Goal: Task Accomplishment & Management: Manage account settings

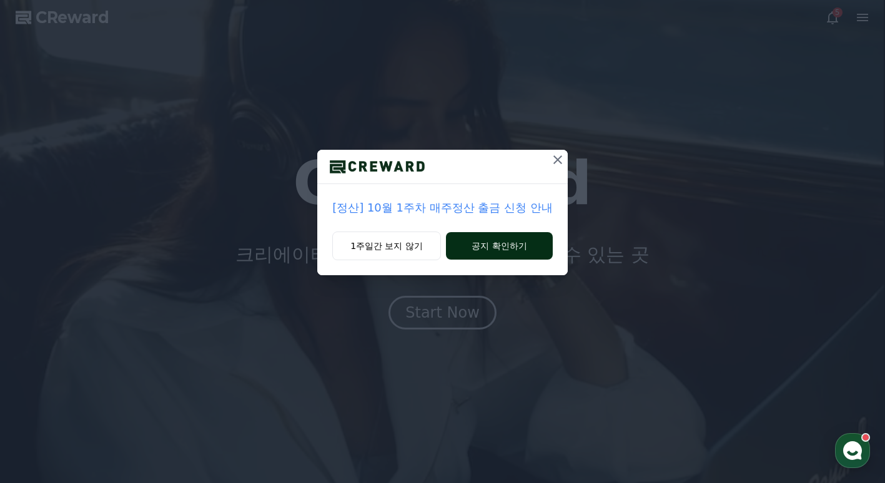
click at [478, 250] on button "공지 확인하기" at bounding box center [499, 245] width 107 height 27
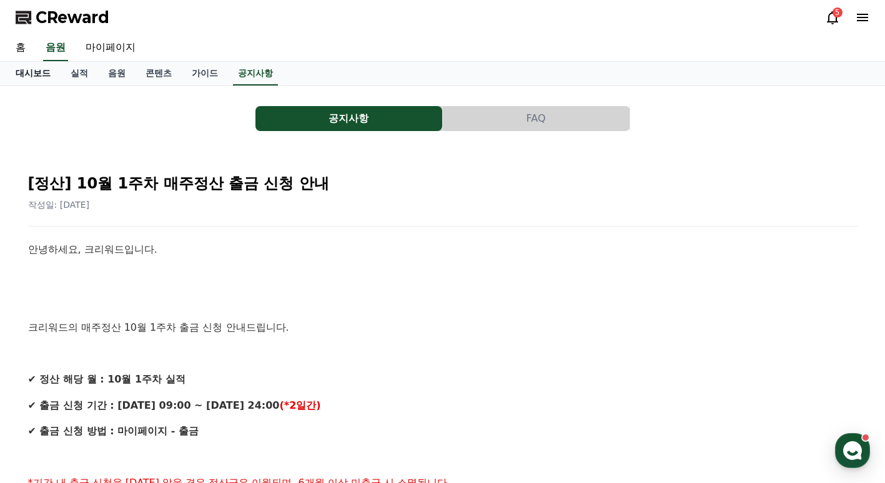
click at [41, 67] on link "대시보드" at bounding box center [33, 74] width 55 height 24
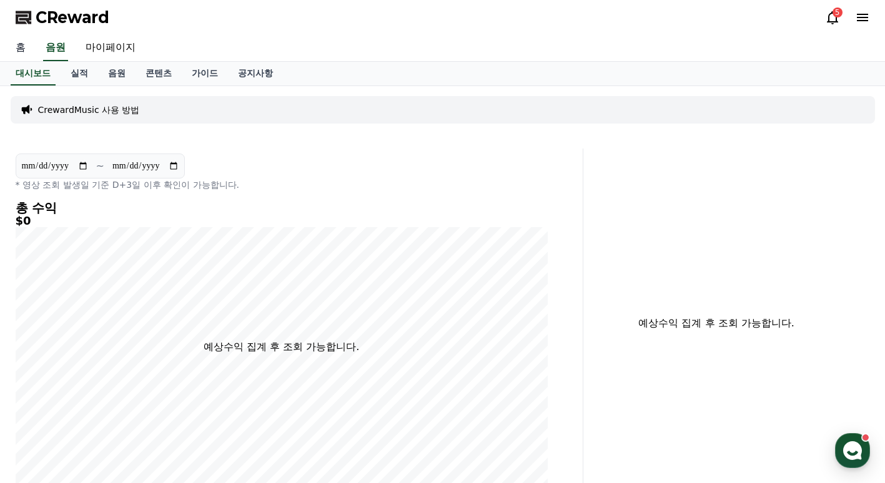
click at [24, 51] on link "홈" at bounding box center [21, 48] width 30 height 26
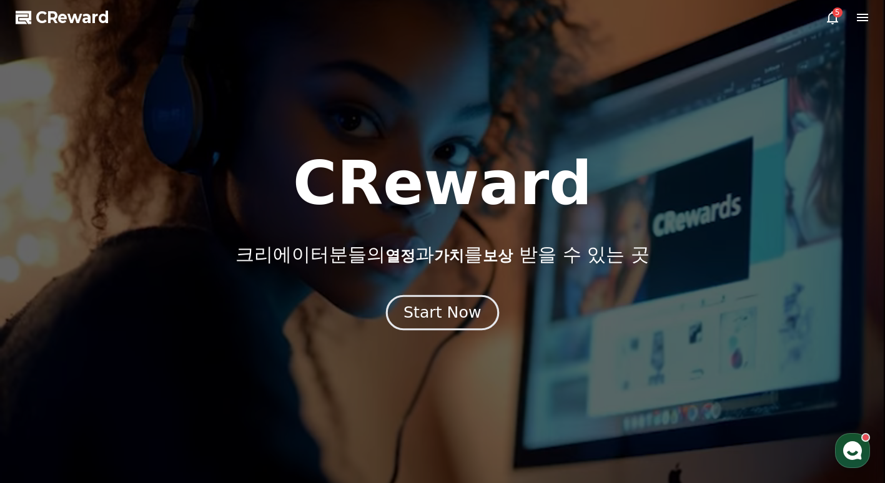
click at [438, 298] on button "Start Now" at bounding box center [442, 313] width 113 height 36
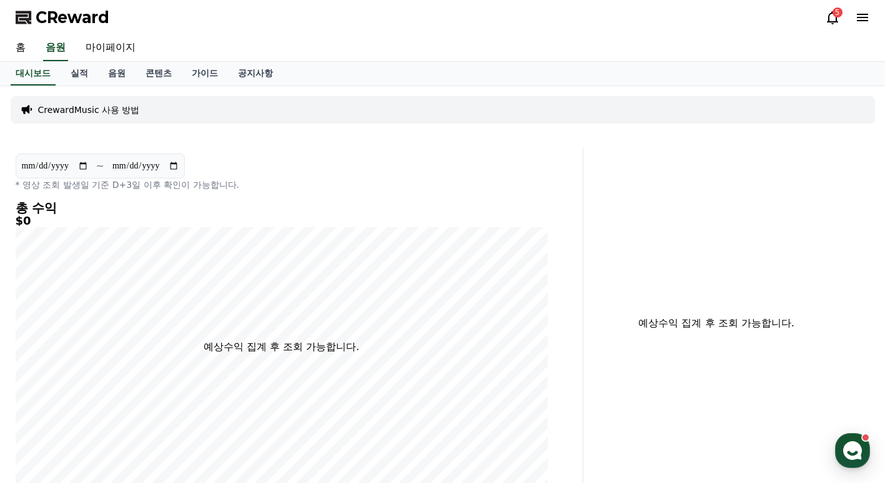
click at [817, 17] on div "CReward 5" at bounding box center [443, 17] width 874 height 35
click at [830, 16] on icon at bounding box center [832, 17] width 15 height 15
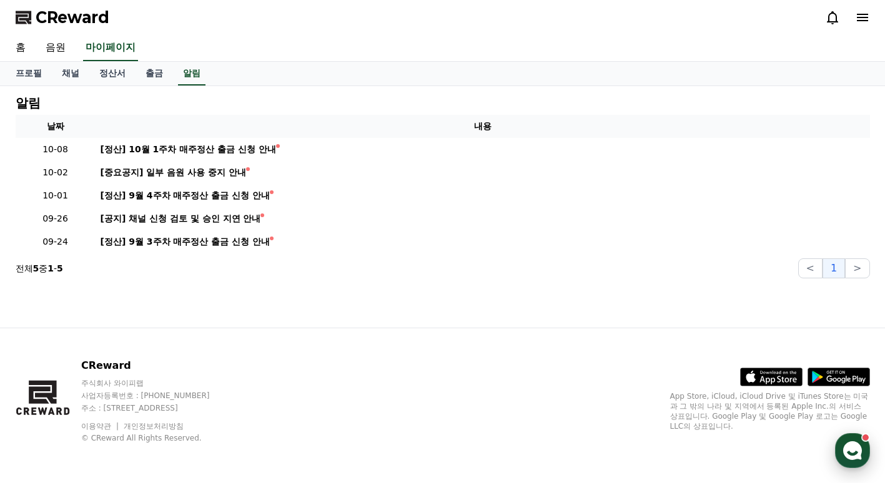
click at [854, 451] on use "button" at bounding box center [852, 450] width 19 height 19
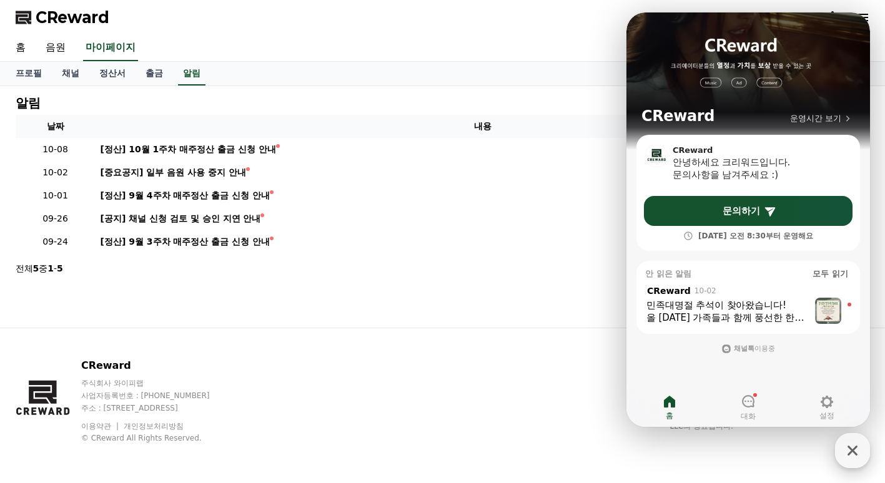
click at [864, 439] on div "button" at bounding box center [852, 450] width 35 height 35
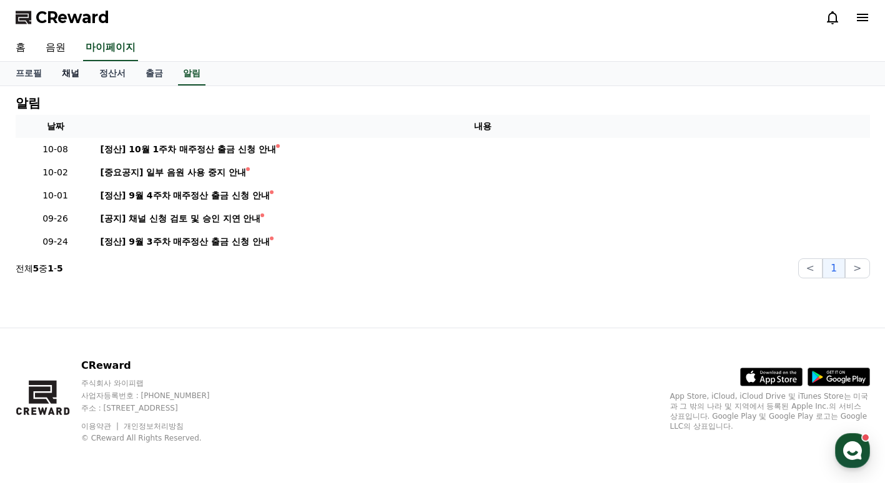
click at [70, 75] on link "채널" at bounding box center [70, 74] width 37 height 24
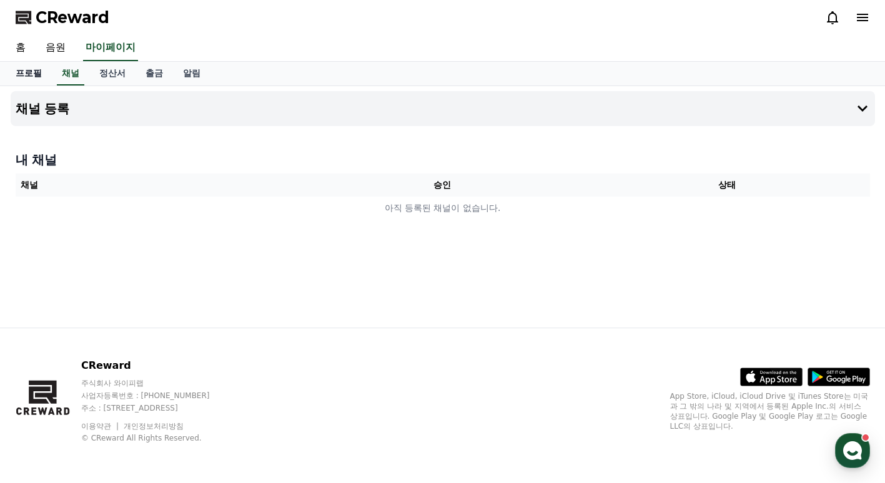
click at [29, 69] on link "프로필" at bounding box center [29, 74] width 46 height 24
select select "**********"
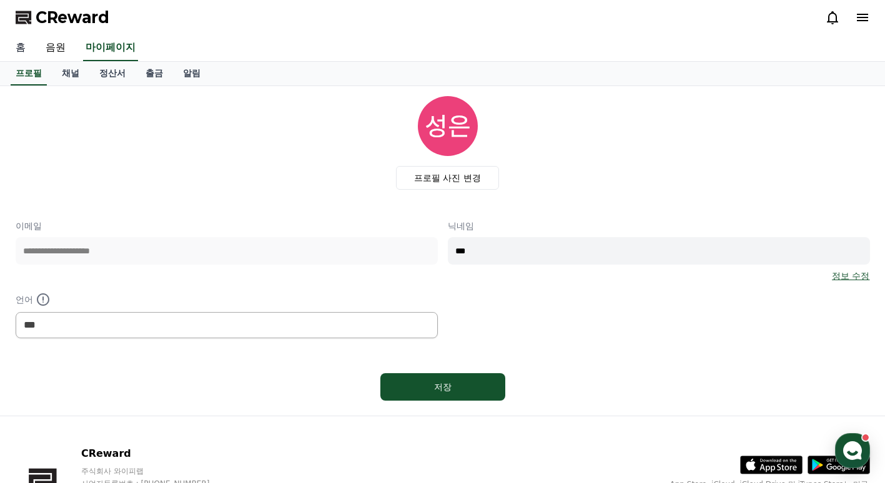
click at [26, 50] on link "홈" at bounding box center [21, 48] width 30 height 26
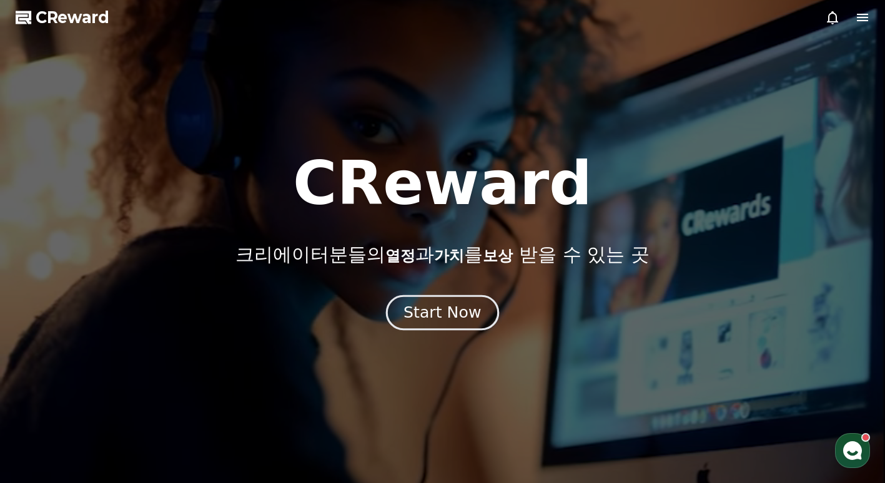
click at [407, 315] on button "Start Now" at bounding box center [442, 313] width 113 height 36
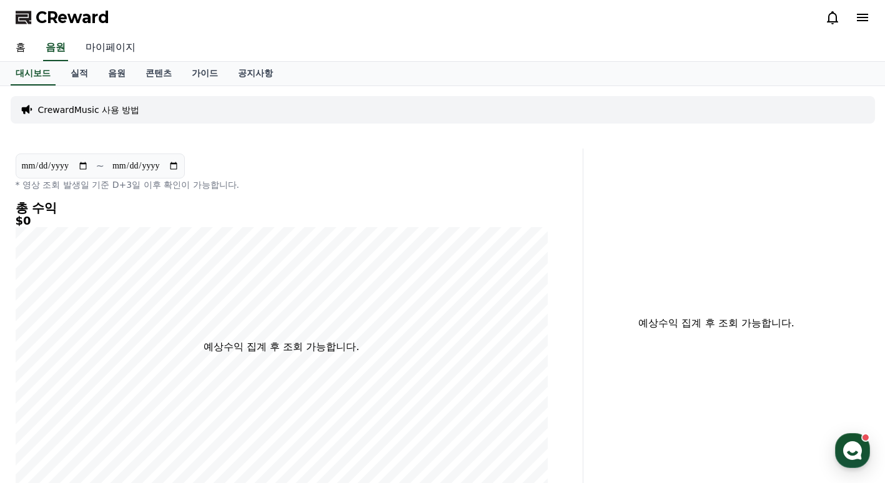
click at [124, 47] on link "마이페이지" at bounding box center [111, 48] width 70 height 26
select select "**********"
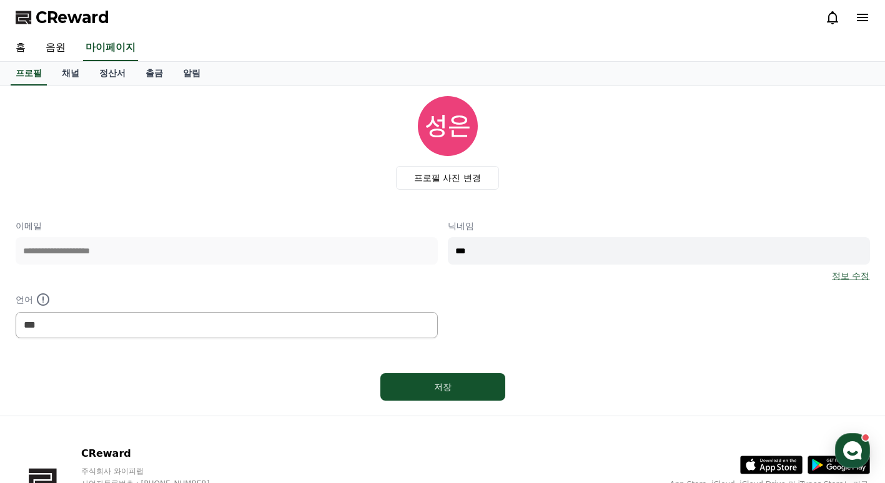
click at [441, 242] on div "**********" at bounding box center [443, 279] width 854 height 119
type input "***"
click at [855, 273] on link "정보 수정" at bounding box center [850, 276] width 37 height 12
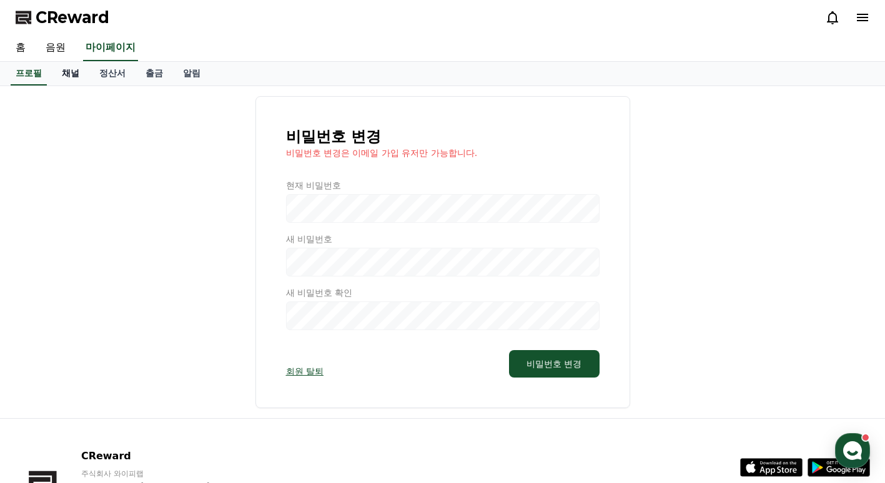
click at [67, 71] on link "채널" at bounding box center [70, 74] width 37 height 24
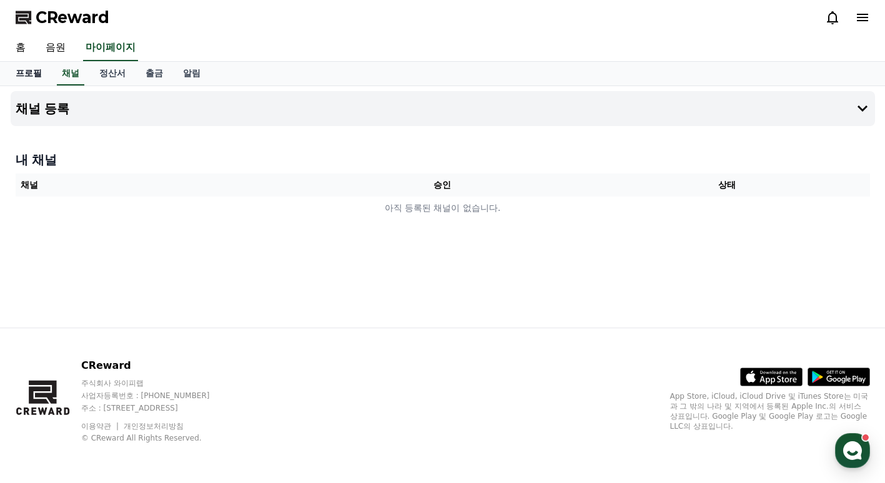
click at [24, 69] on link "프로필" at bounding box center [29, 74] width 46 height 24
select select "**********"
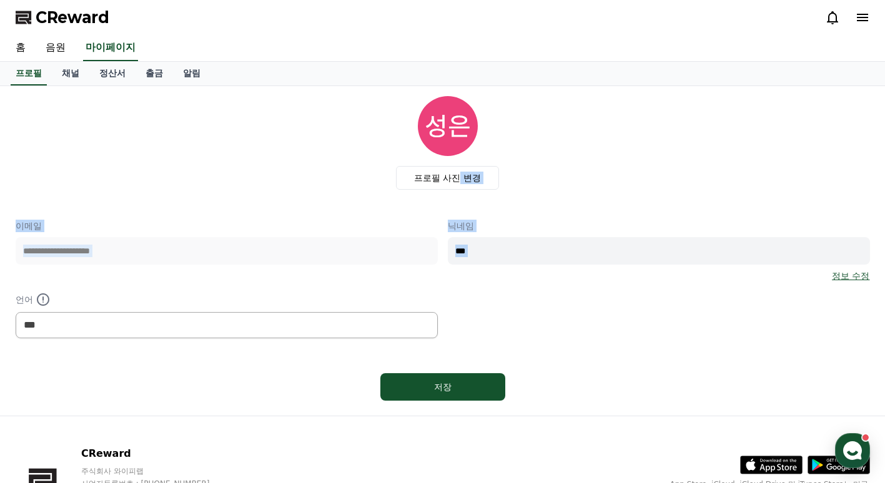
drag, startPoint x: 459, startPoint y: 180, endPoint x: 484, endPoint y: 286, distance: 109.0
click at [484, 286] on div "**********" at bounding box center [443, 251] width 854 height 310
drag, startPoint x: 484, startPoint y: 286, endPoint x: 489, endPoint y: 251, distance: 35.4
click at [489, 251] on input "***" at bounding box center [659, 250] width 422 height 27
drag, startPoint x: 489, startPoint y: 251, endPoint x: 481, endPoint y: 249, distance: 8.3
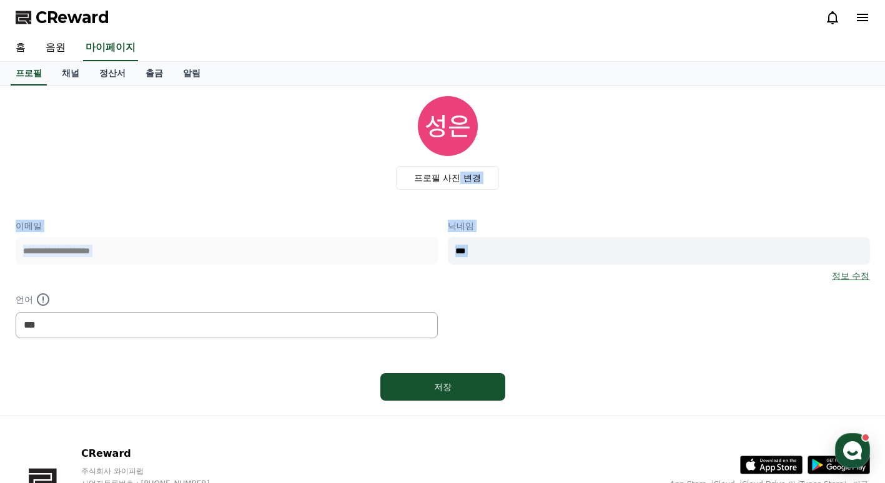
click at [484, 250] on input "***" at bounding box center [659, 250] width 422 height 27
drag, startPoint x: 497, startPoint y: 342, endPoint x: 493, endPoint y: 307, distance: 35.2
click at [497, 342] on div "**********" at bounding box center [443, 251] width 854 height 310
click at [402, 252] on div "**********" at bounding box center [443, 279] width 854 height 119
type input "***"
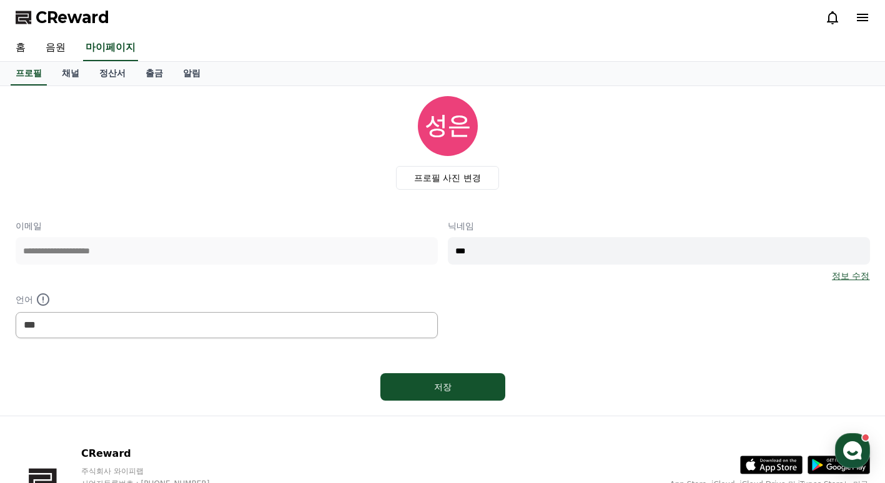
click at [460, 370] on div "저장" at bounding box center [443, 386] width 854 height 37
click at [455, 377] on button "저장" at bounding box center [442, 386] width 125 height 27
select select "**********"
click at [450, 182] on label "프로필 사진 변경" at bounding box center [447, 178] width 103 height 24
click at [0, 0] on input "프로필 사진 변경" at bounding box center [0, 0] width 0 height 0
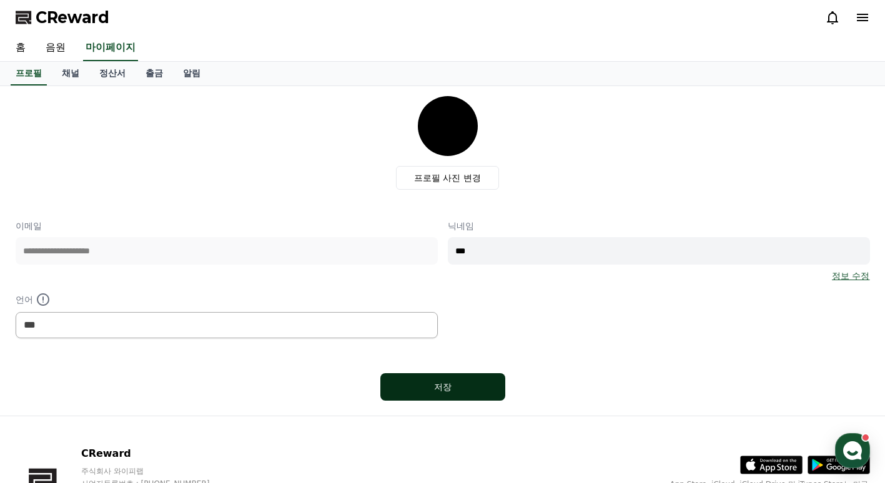
click at [453, 386] on div "저장" at bounding box center [442, 387] width 75 height 12
select select "**********"
click at [71, 66] on link "채널" at bounding box center [70, 74] width 37 height 24
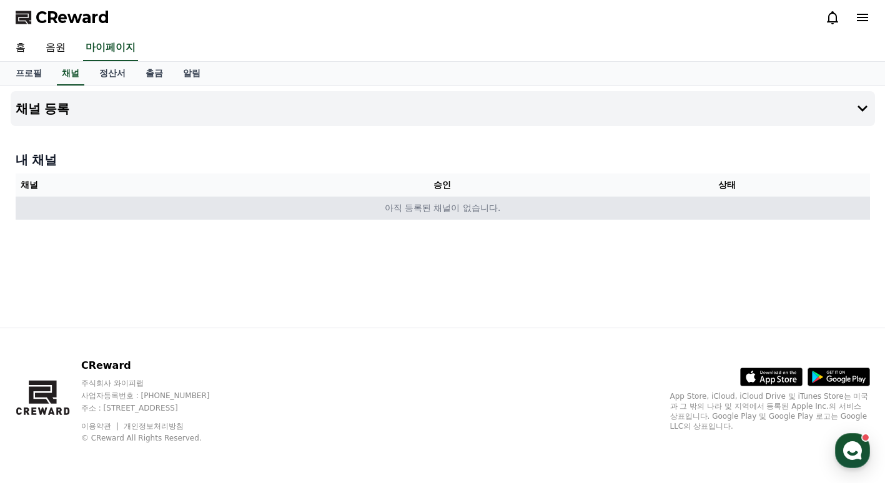
drag, startPoint x: 686, startPoint y: 222, endPoint x: 657, endPoint y: 204, distance: 33.9
click at [686, 220] on div "내 채널 채널 승인 상태 아직 등록된 채널이 없습니다." at bounding box center [443, 185] width 864 height 79
click at [657, 204] on td "아직 등록된 채널이 없습니다." at bounding box center [443, 208] width 854 height 23
click at [438, 207] on td "아직 등록된 채널이 없습니다." at bounding box center [443, 208] width 854 height 23
click at [163, 197] on td "아직 등록된 채널이 없습니다." at bounding box center [443, 208] width 854 height 23
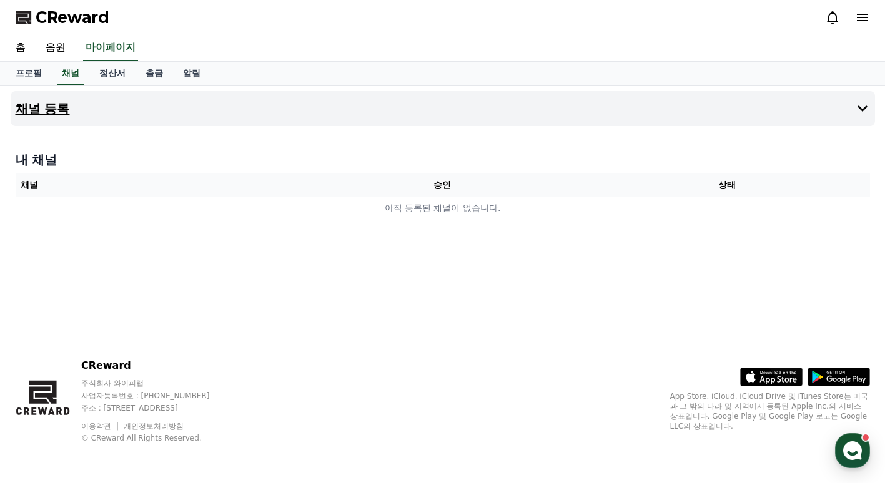
click at [115, 102] on button "채널 등록" at bounding box center [443, 108] width 864 height 35
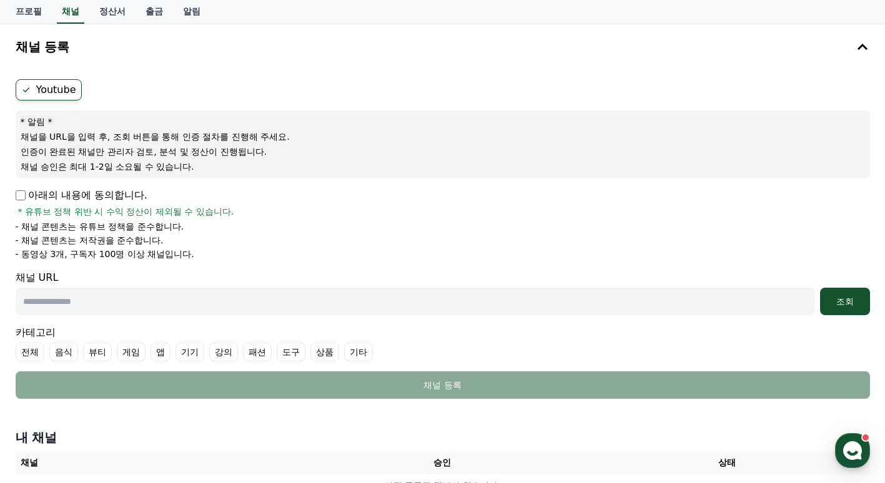
scroll to position [62, 0]
click at [63, 194] on p "아래의 내용에 동의합니다." at bounding box center [82, 194] width 132 height 15
click at [14, 188] on div "Youtube * 알림 * 채널을 URL을 입력 후, 조회 버튼을 통해 인증 절차를 진행해 주세요. 인증이 완료된 채널만 관리자 검토, 분석 …" at bounding box center [443, 239] width 864 height 330
click at [14, 192] on div "Youtube * 알림 * 채널을 URL을 입력 후, 조회 버튼을 통해 인증 절차를 진행해 주세요. 인증이 완료된 채널만 관리자 검토, 분석 …" at bounding box center [443, 239] width 864 height 330
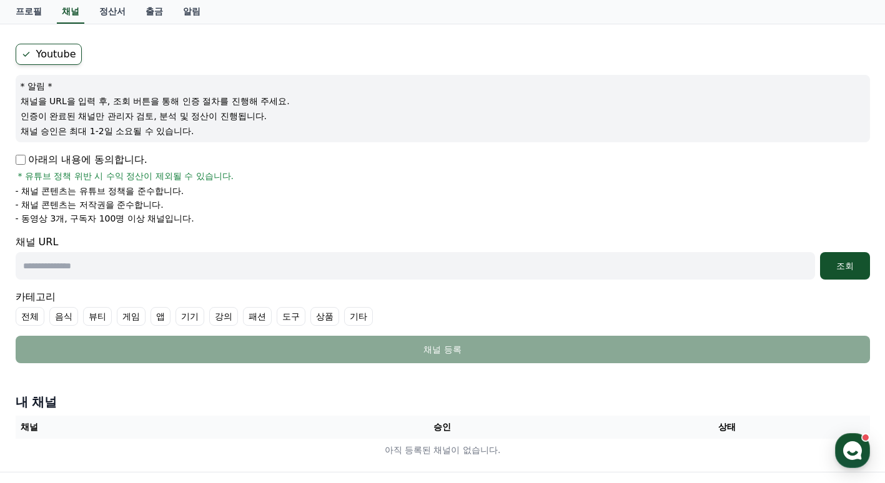
scroll to position [125, 0]
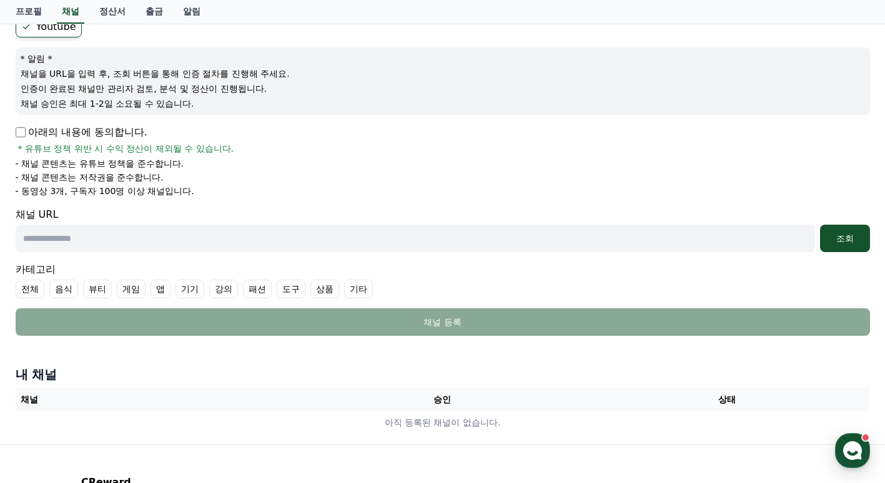
click at [51, 242] on input "text" at bounding box center [415, 238] width 799 height 27
paste input "**********"
type input "**********"
click at [355, 286] on label "기타" at bounding box center [358, 289] width 29 height 19
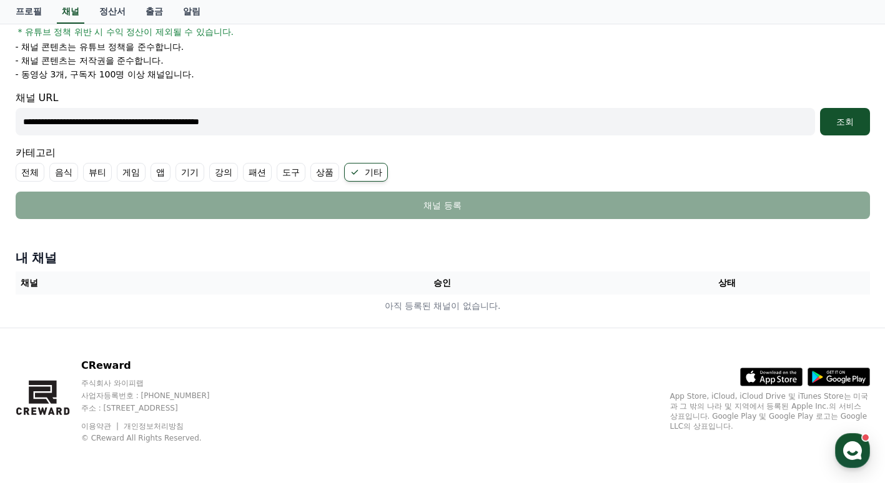
scroll to position [54, 0]
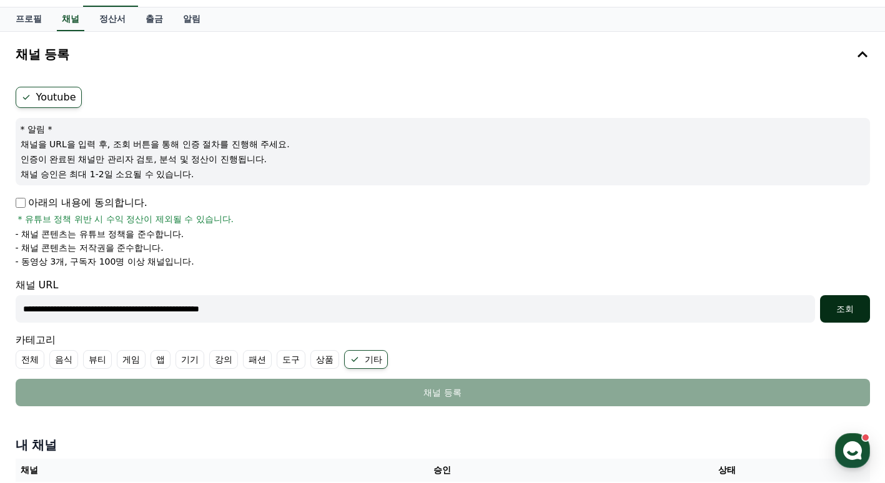
click at [827, 297] on button "조회" at bounding box center [845, 308] width 50 height 27
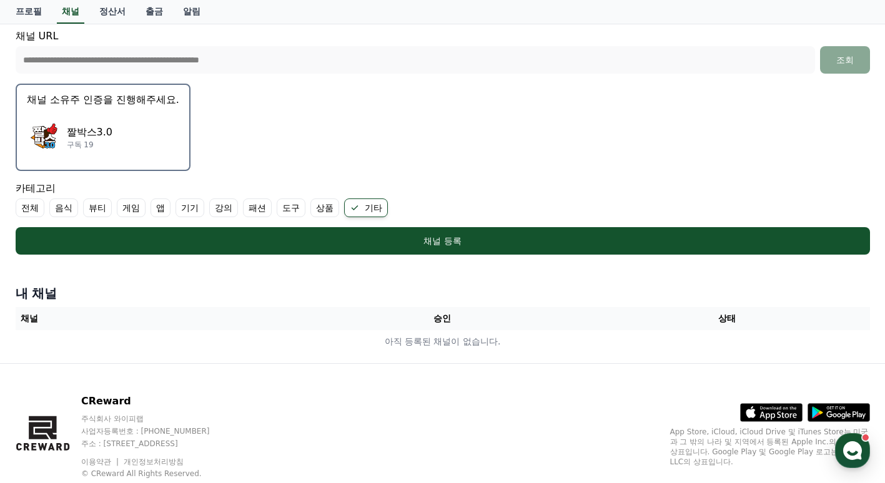
scroll to position [304, 0]
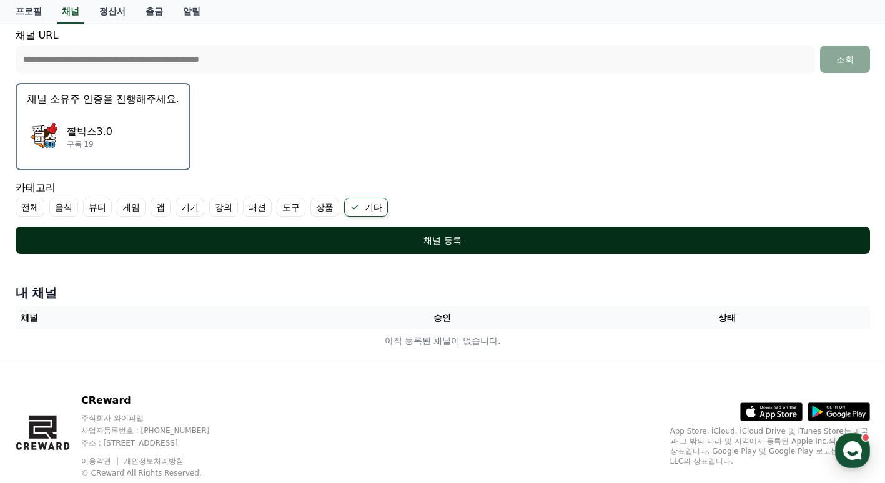
click at [352, 242] on div "채널 등록" at bounding box center [443, 240] width 804 height 12
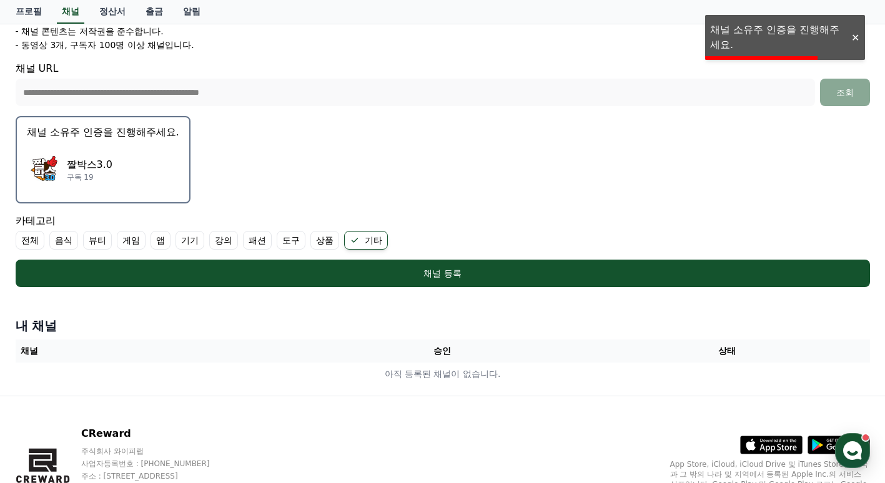
scroll to position [242, 0]
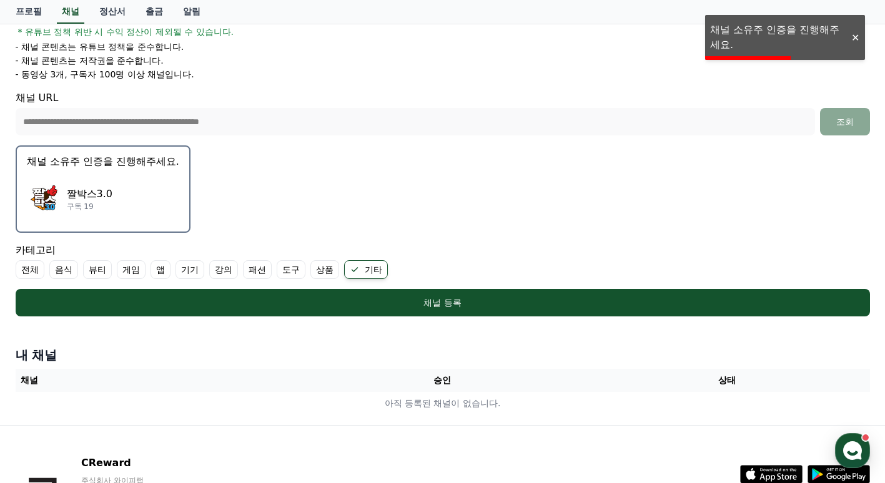
click at [120, 200] on div "짤박스3.0 구독 19" at bounding box center [103, 199] width 152 height 50
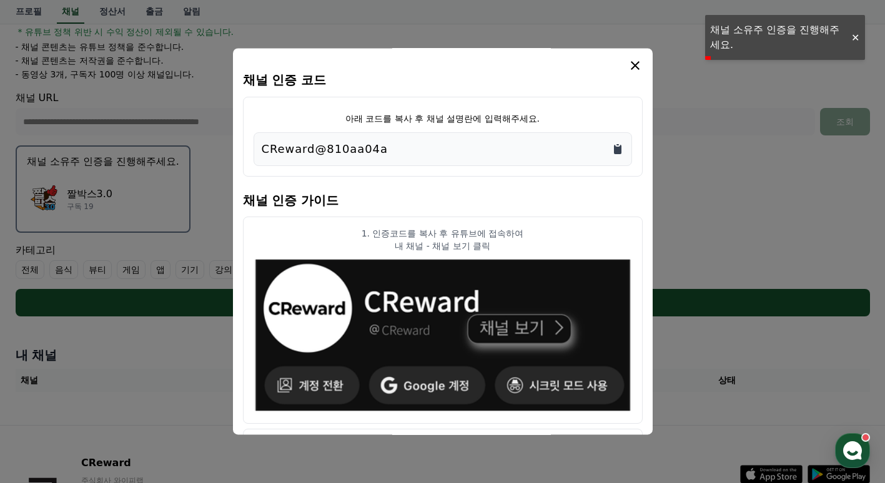
click at [613, 149] on icon "Copy to clipboard" at bounding box center [617, 149] width 12 height 12
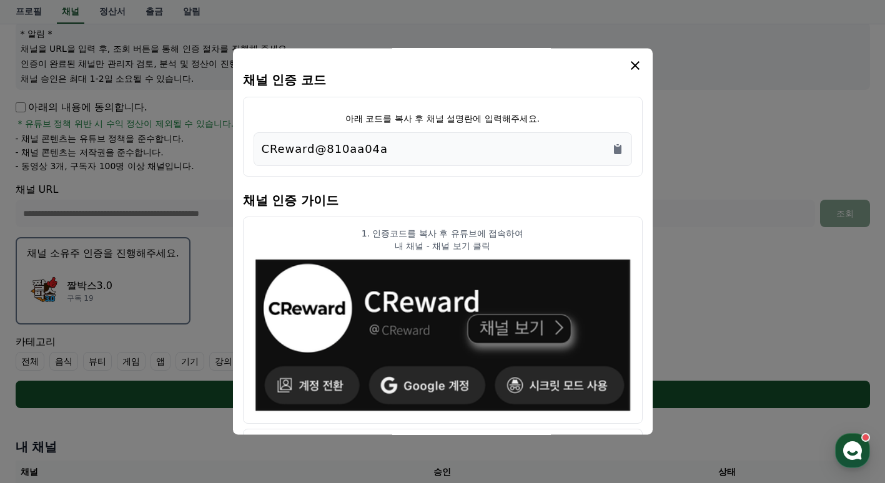
scroll to position [27, 0]
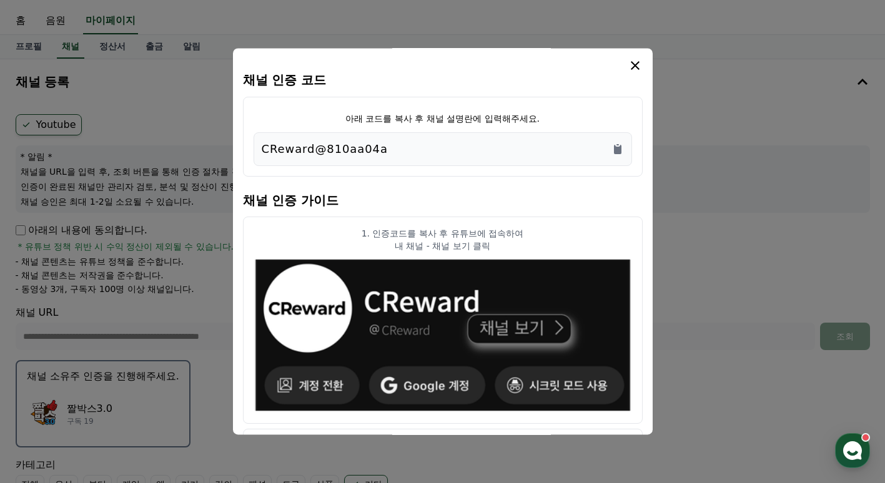
click at [637, 67] on icon "modal" at bounding box center [634, 65] width 15 height 15
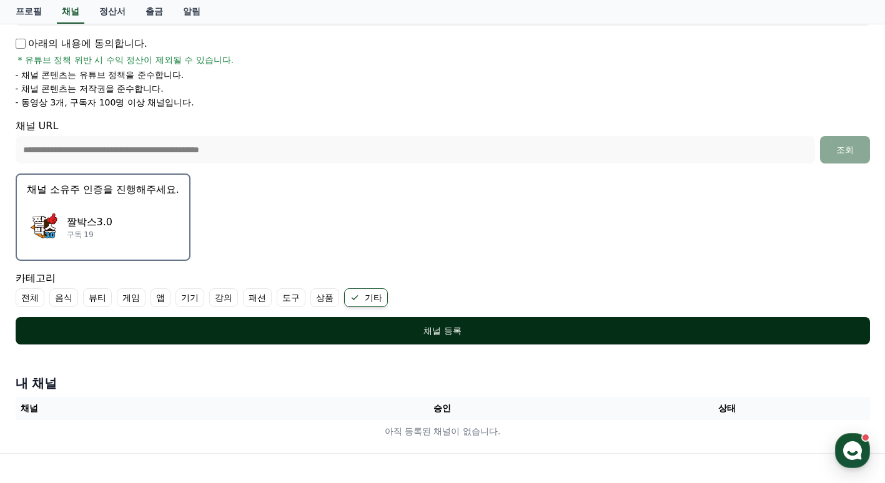
scroll to position [214, 0]
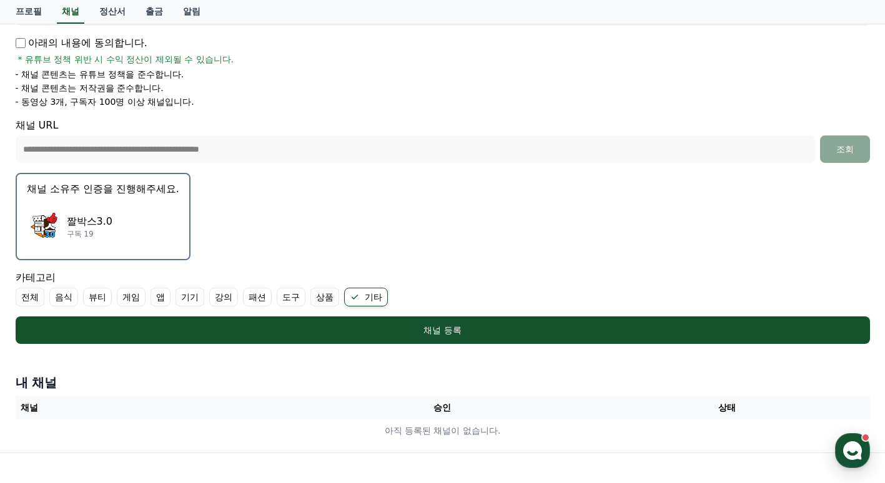
drag, startPoint x: 440, startPoint y: 335, endPoint x: 446, endPoint y: 256, distance: 79.5
click at [451, 305] on form "**********" at bounding box center [443, 135] width 854 height 417
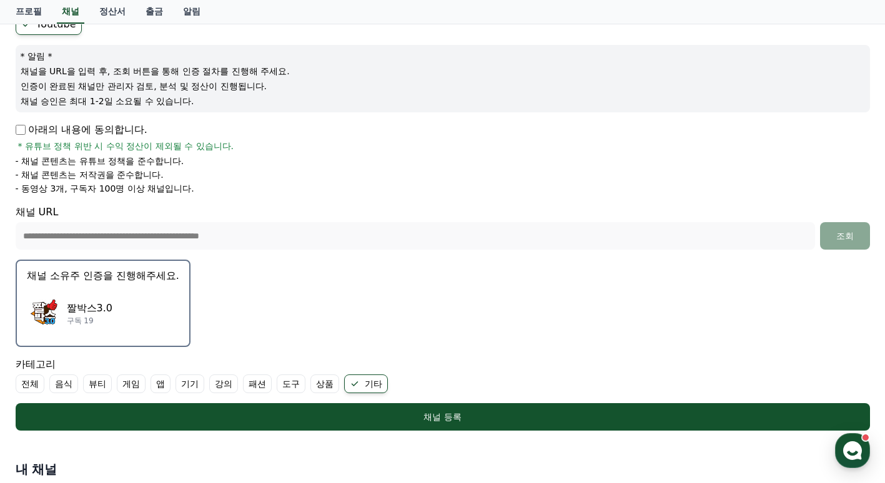
scroll to position [152, 0]
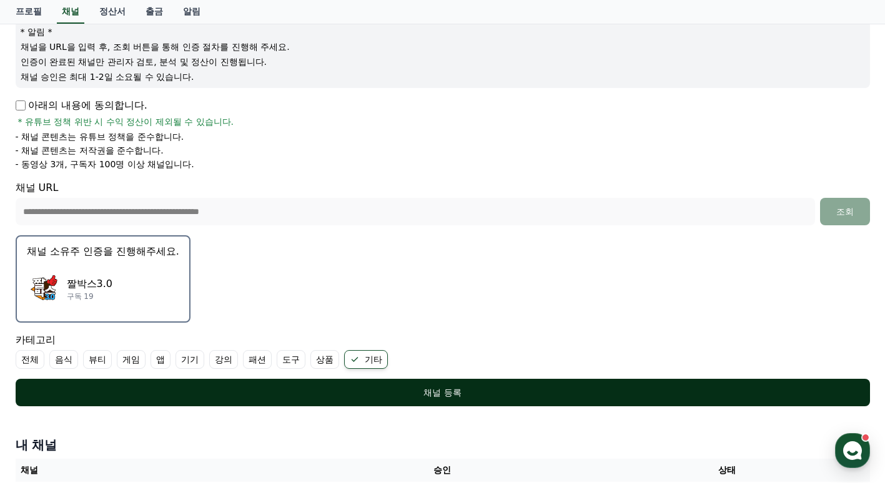
click at [450, 391] on div "채널 등록" at bounding box center [443, 392] width 804 height 12
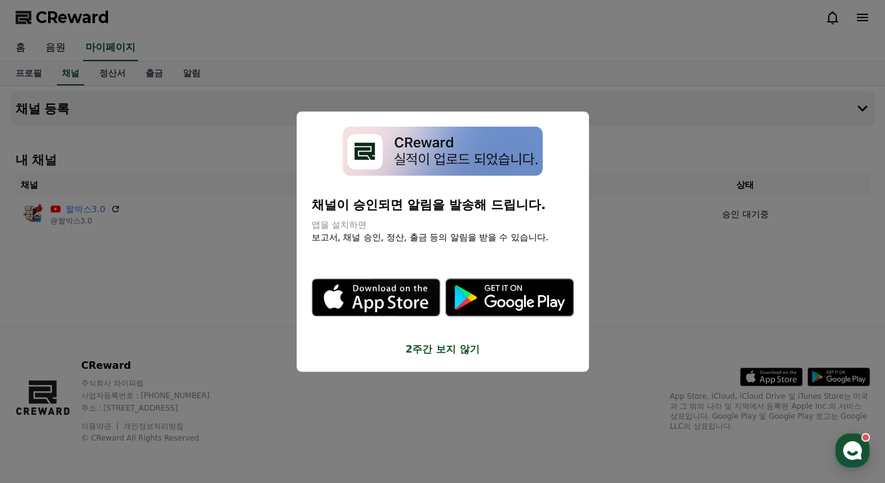
click at [654, 257] on button "close modal" at bounding box center [442, 241] width 885 height 483
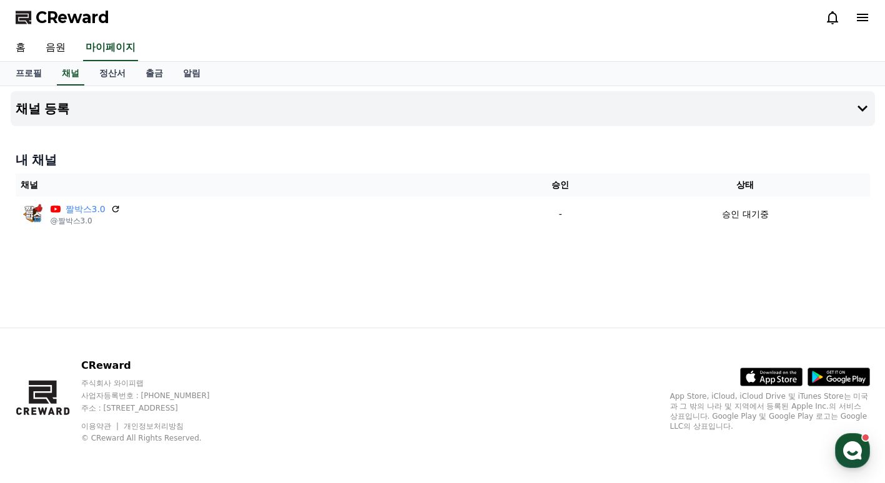
drag, startPoint x: 236, startPoint y: 1, endPoint x: 466, endPoint y: 187, distance: 296.1
click at [466, 187] on th "채널" at bounding box center [258, 185] width 484 height 23
click at [403, 129] on div "채널 등록 내 채널 채널 승인 상태 짤박스3.0 @짤박스3.0 - 승인 대기중" at bounding box center [443, 207] width 874 height 242
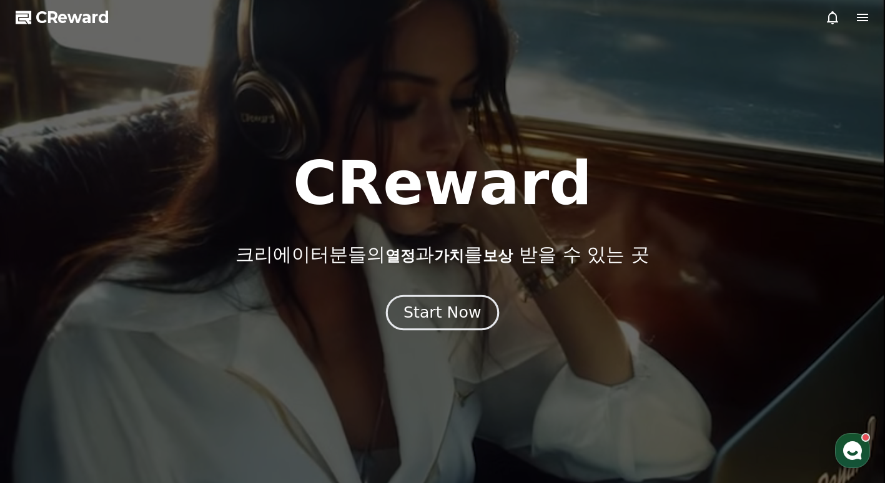
click at [435, 313] on div "Start Now" at bounding box center [441, 312] width 77 height 21
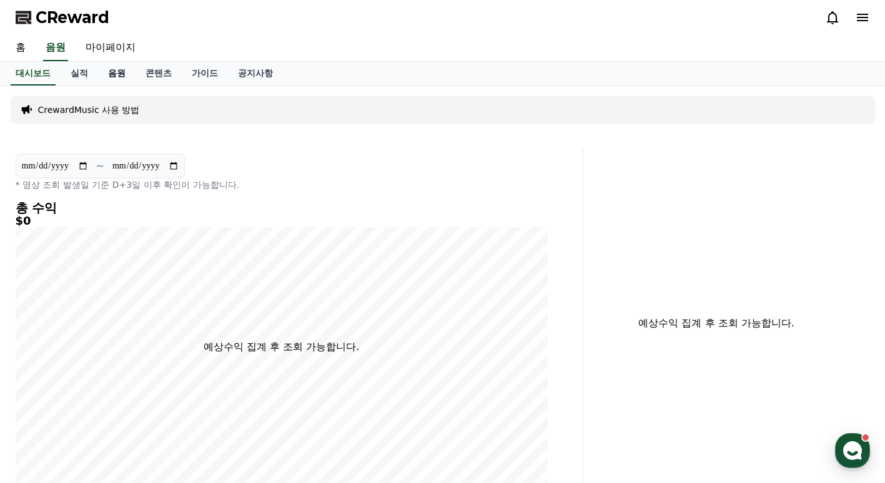
click at [124, 69] on link "음원" at bounding box center [116, 74] width 37 height 24
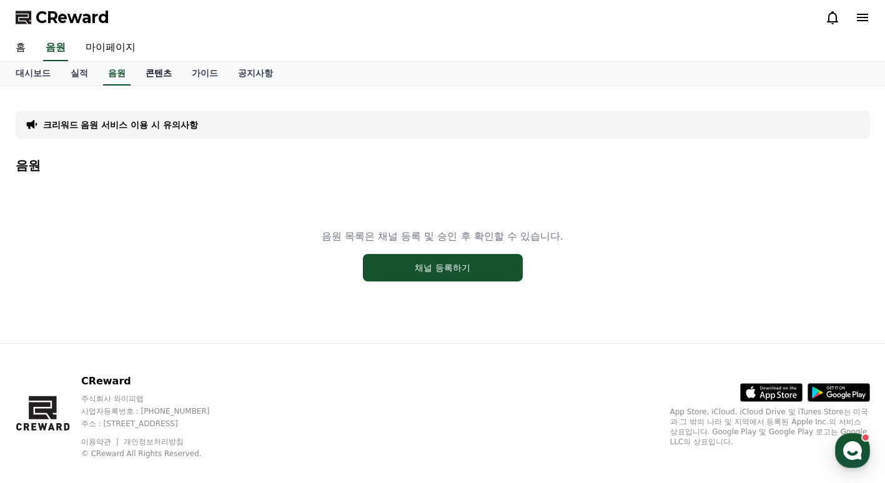
click at [147, 69] on link "콘텐츠" at bounding box center [158, 74] width 46 height 24
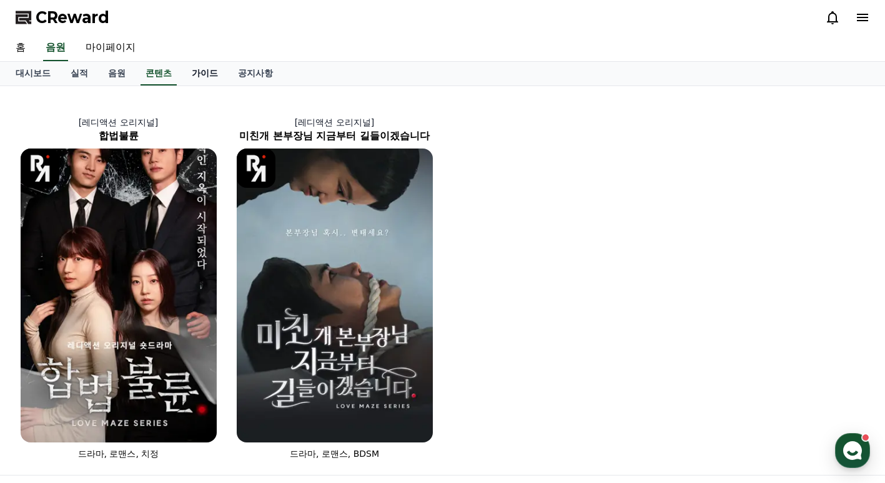
click at [200, 71] on link "가이드" at bounding box center [205, 74] width 46 height 24
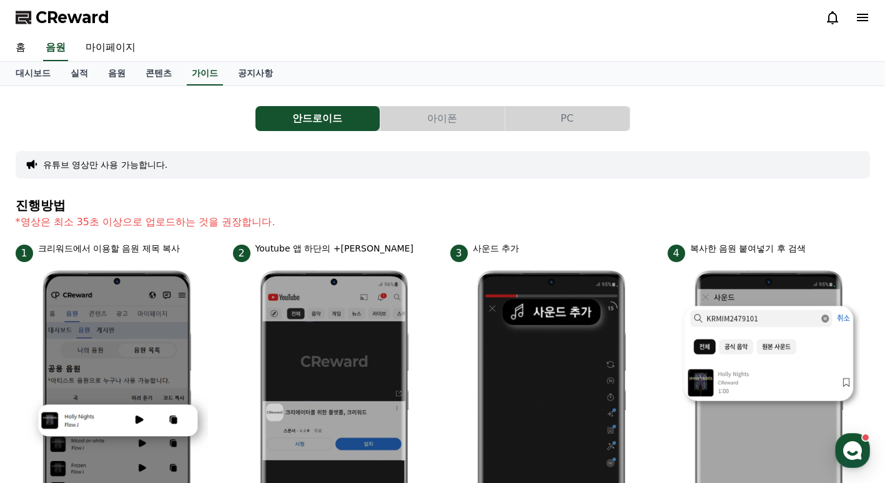
click at [445, 115] on button "아이폰" at bounding box center [442, 118] width 124 height 25
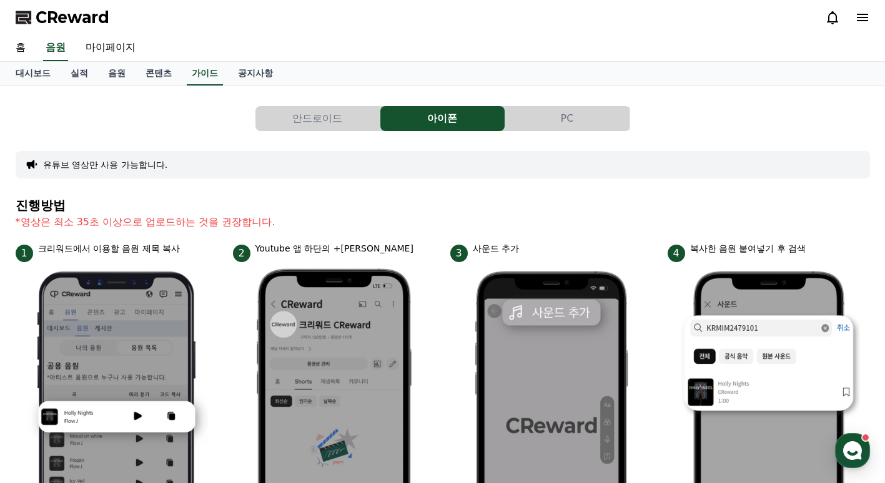
click at [545, 115] on button "PC" at bounding box center [567, 118] width 124 height 25
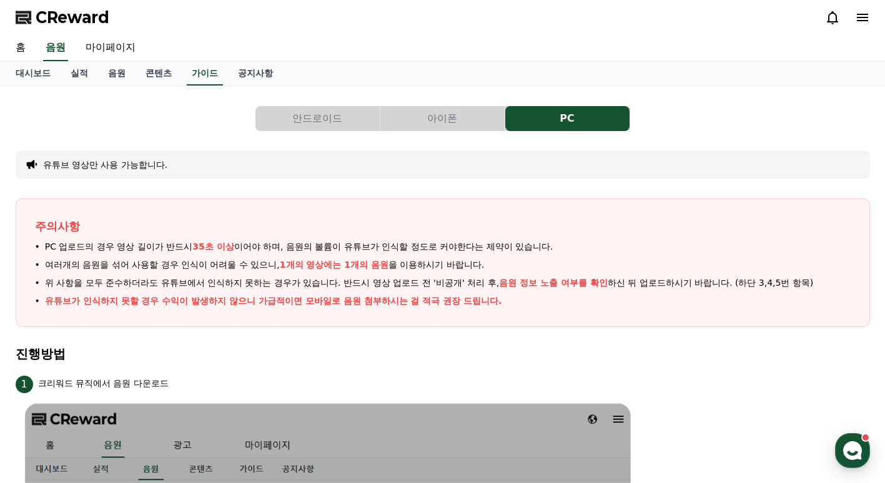
click at [353, 112] on button "안드로이드" at bounding box center [317, 118] width 124 height 25
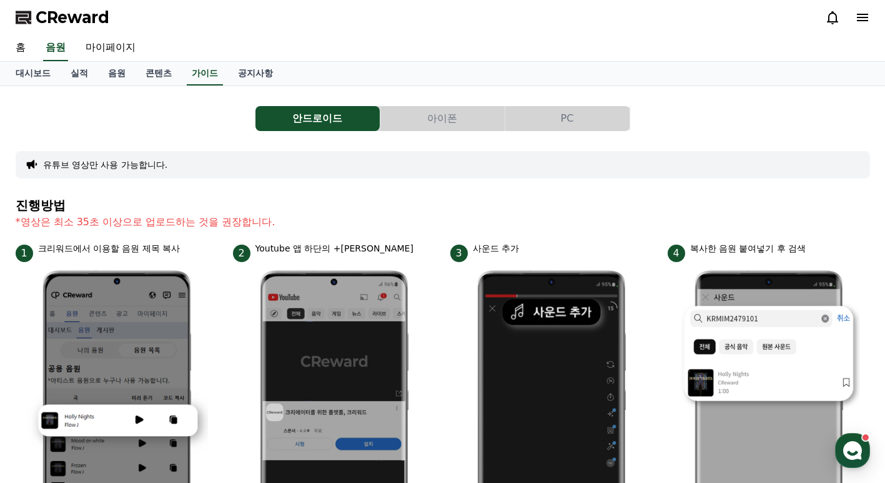
click at [441, 113] on button "아이폰" at bounding box center [442, 118] width 124 height 25
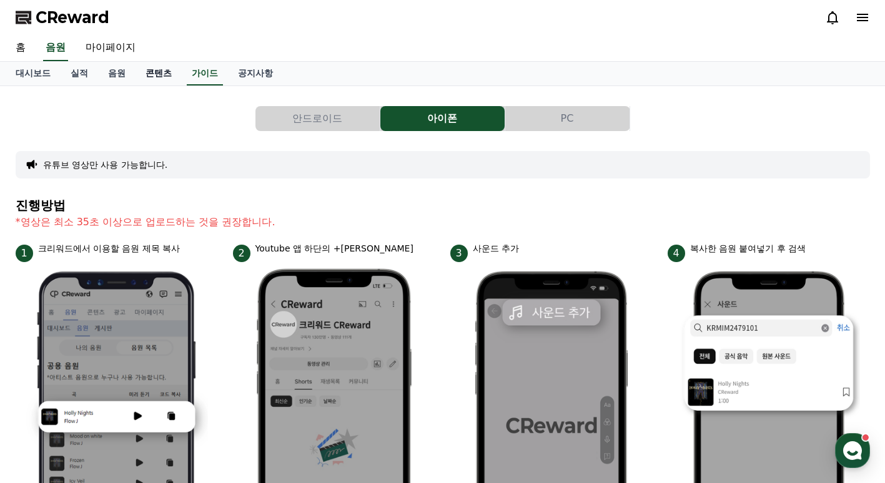
click at [156, 68] on link "콘텐츠" at bounding box center [158, 74] width 46 height 24
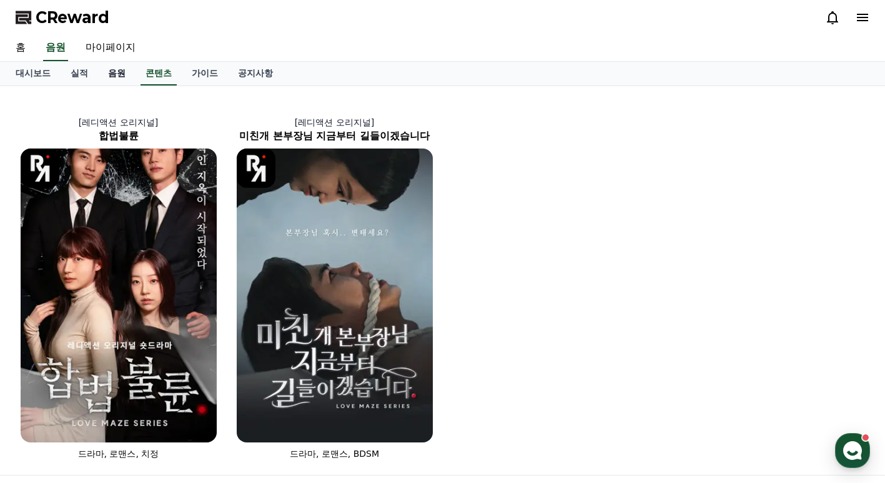
click at [104, 70] on link "음원" at bounding box center [116, 74] width 37 height 24
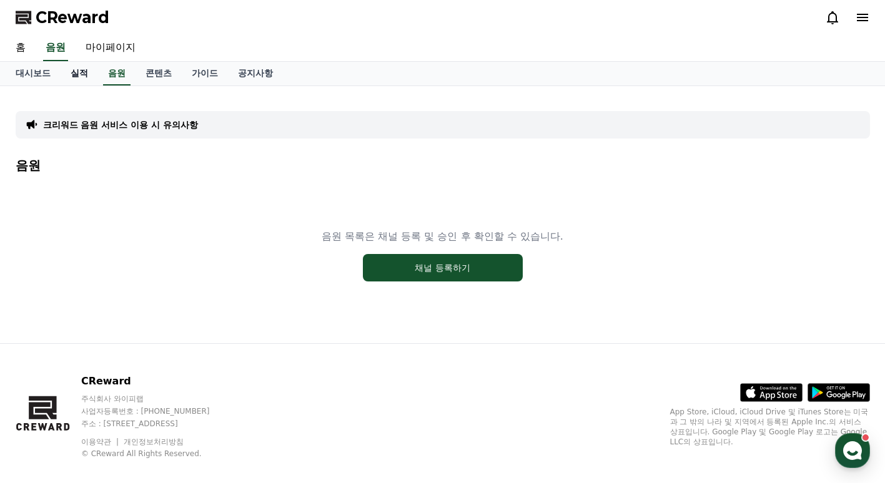
click at [87, 75] on link "실적" at bounding box center [79, 74] width 37 height 24
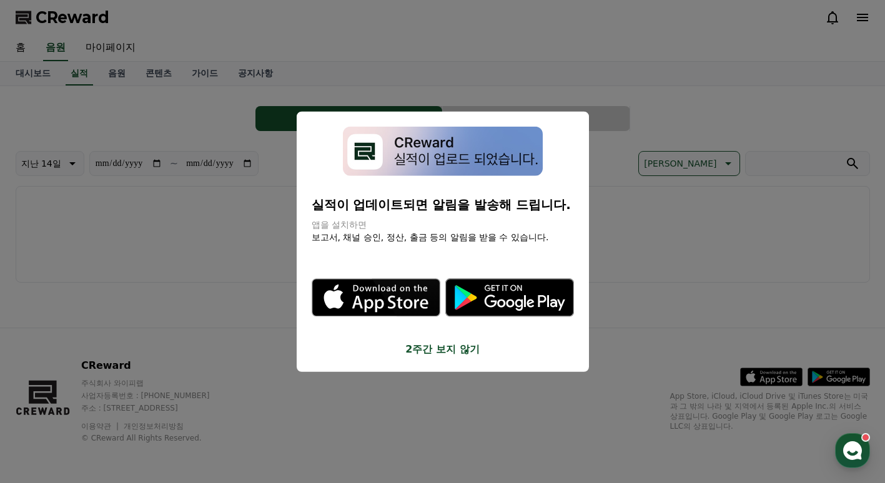
click at [34, 76] on button "close modal" at bounding box center [442, 241] width 885 height 483
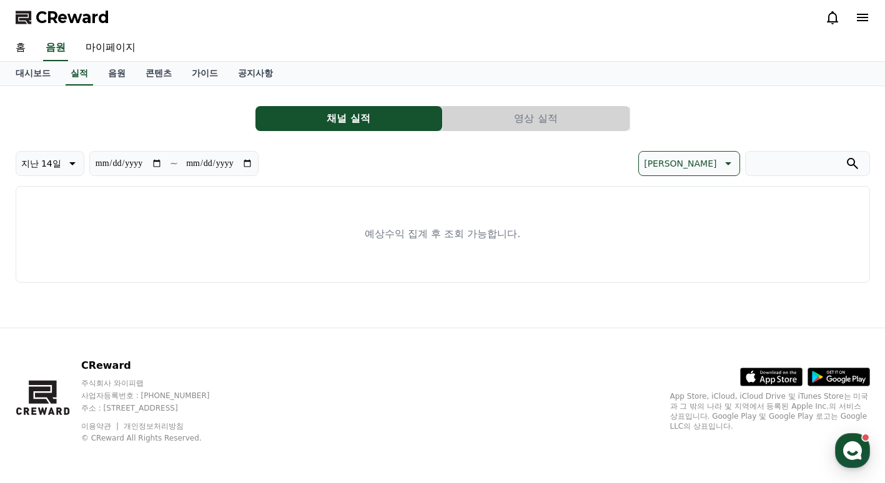
click at [34, 76] on link "대시보드" at bounding box center [33, 74] width 55 height 24
